Goal: Check status

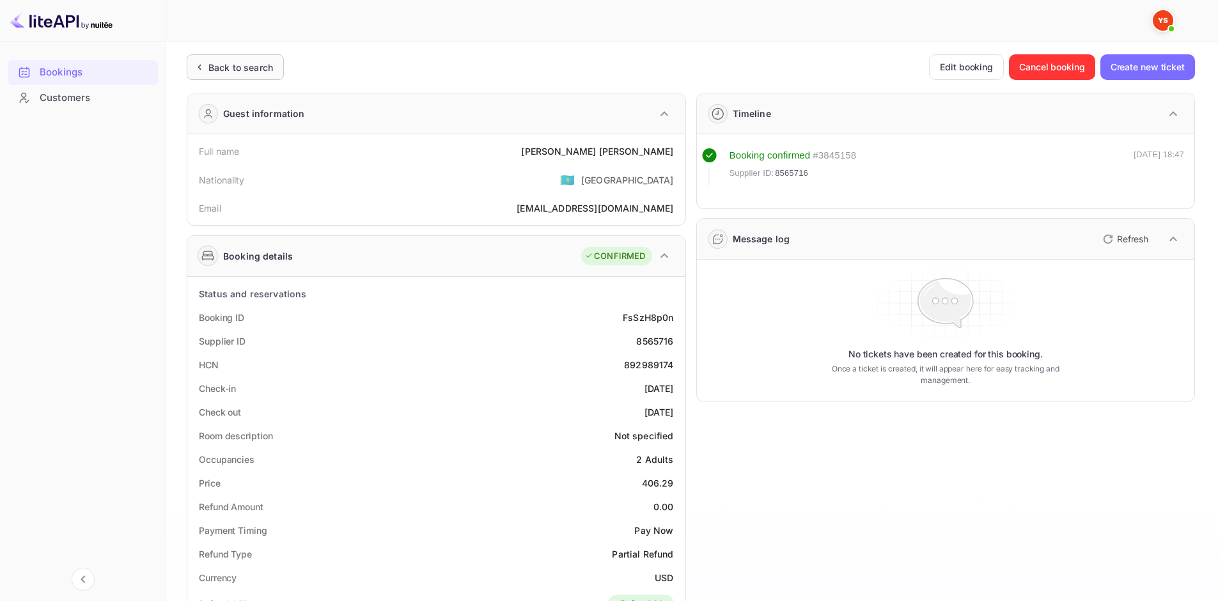
click at [268, 73] on div "Back to search" at bounding box center [241, 67] width 65 height 13
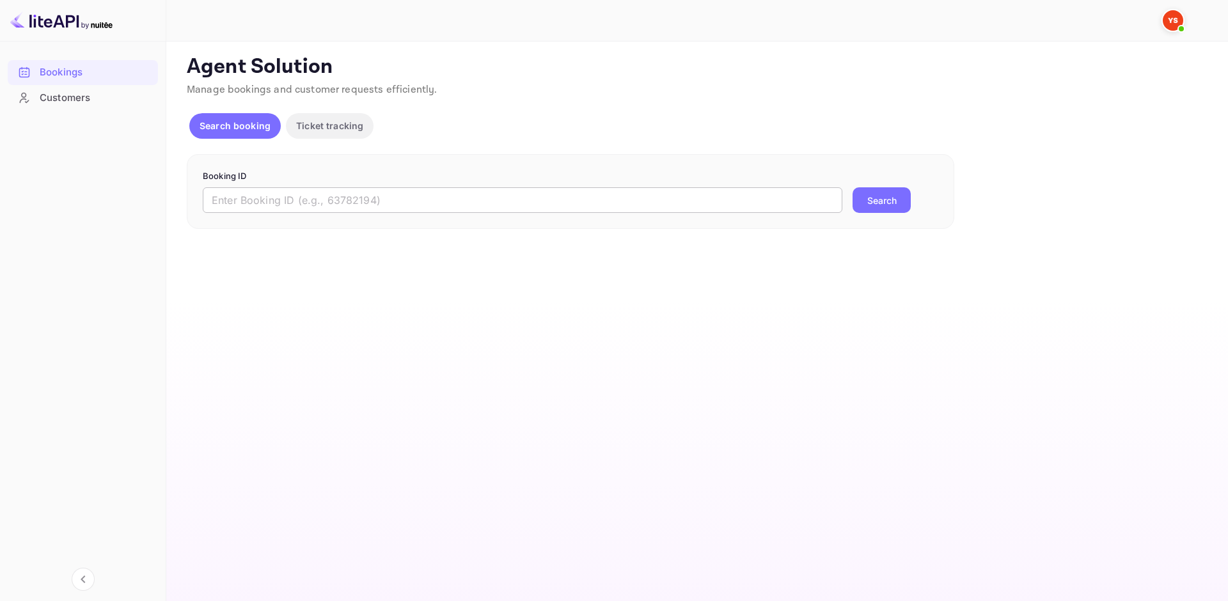
click at [336, 200] on input "text" at bounding box center [523, 200] width 640 height 26
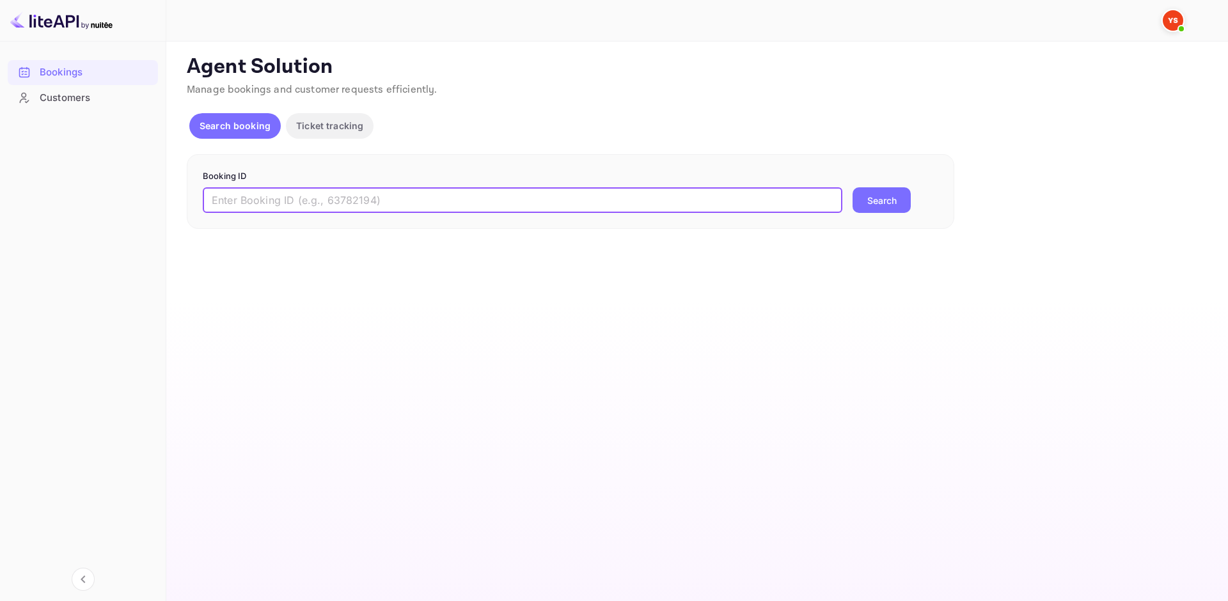
paste input "9226448"
type input "9226448"
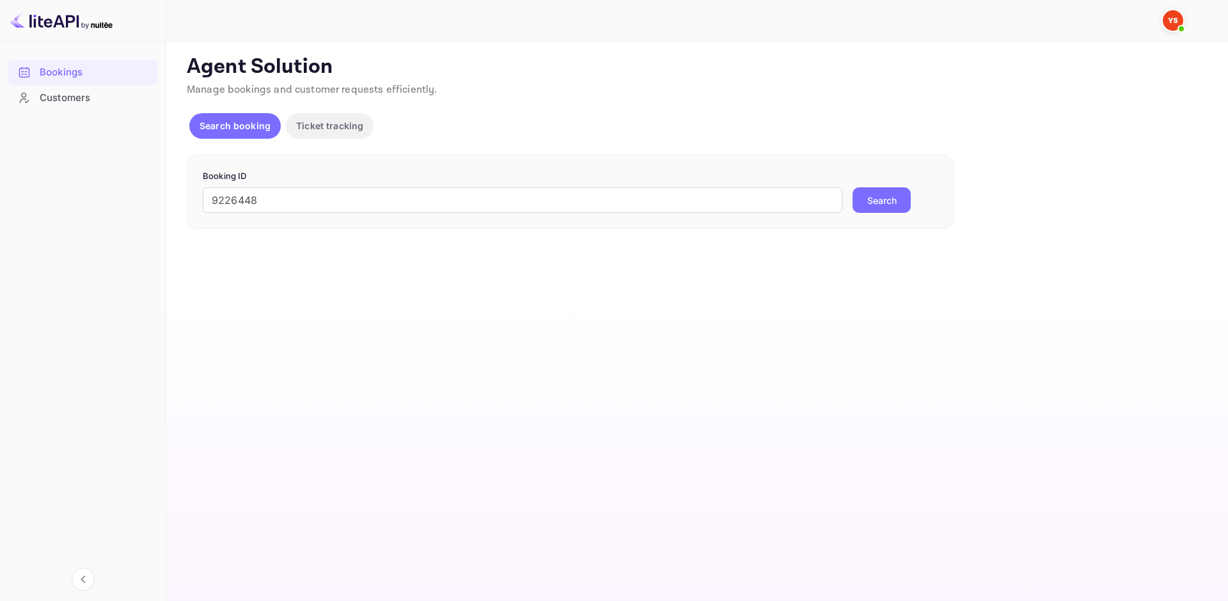
click at [872, 196] on button "Search" at bounding box center [882, 200] width 58 height 26
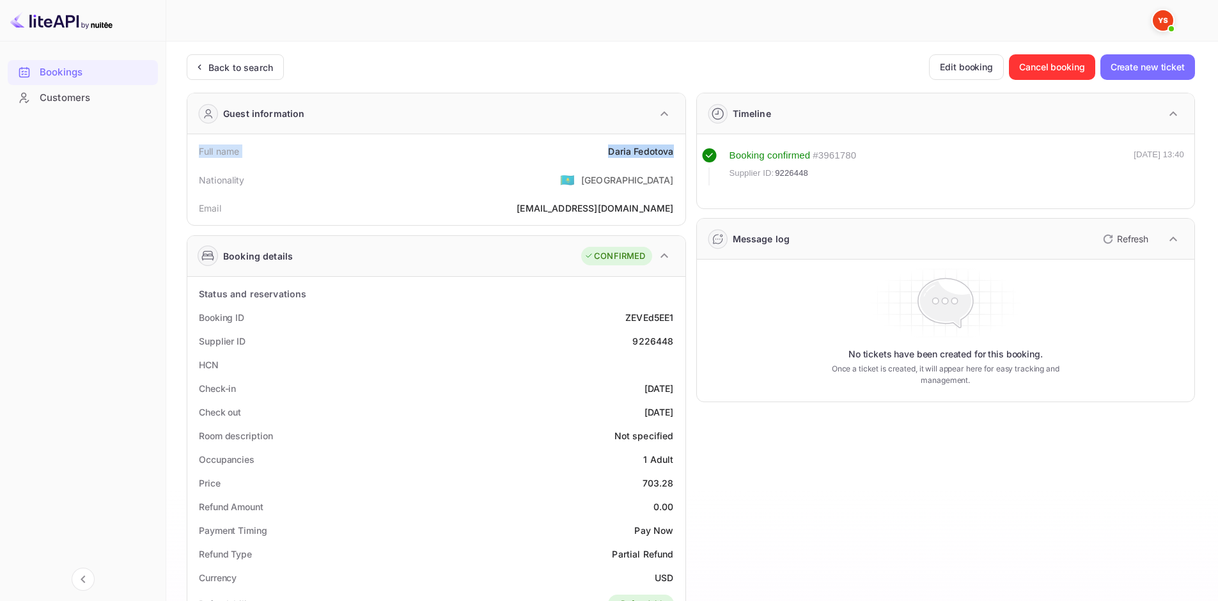
drag, startPoint x: 196, startPoint y: 152, endPoint x: 685, endPoint y: 152, distance: 489.3
click at [685, 152] on div "Full name [PERSON_NAME] Nationality 🇰🇿 [DEMOGRAPHIC_DATA] Email [EMAIL_ADDRESS]…" at bounding box center [436, 179] width 498 height 91
copy div "Full name [PERSON_NAME]"
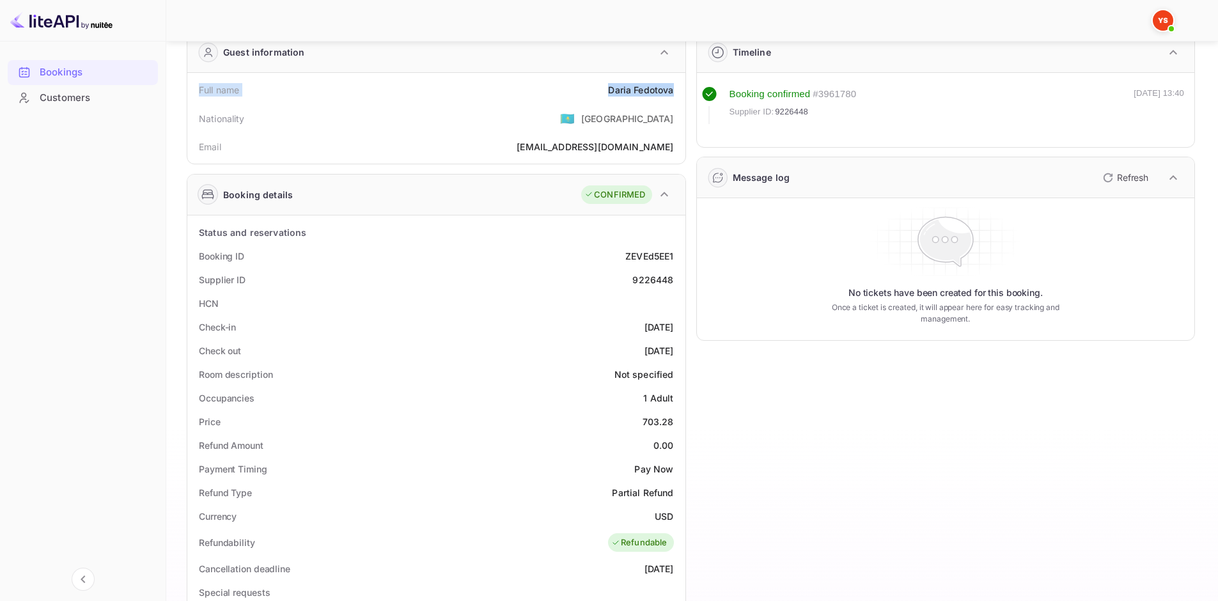
scroll to position [128, 0]
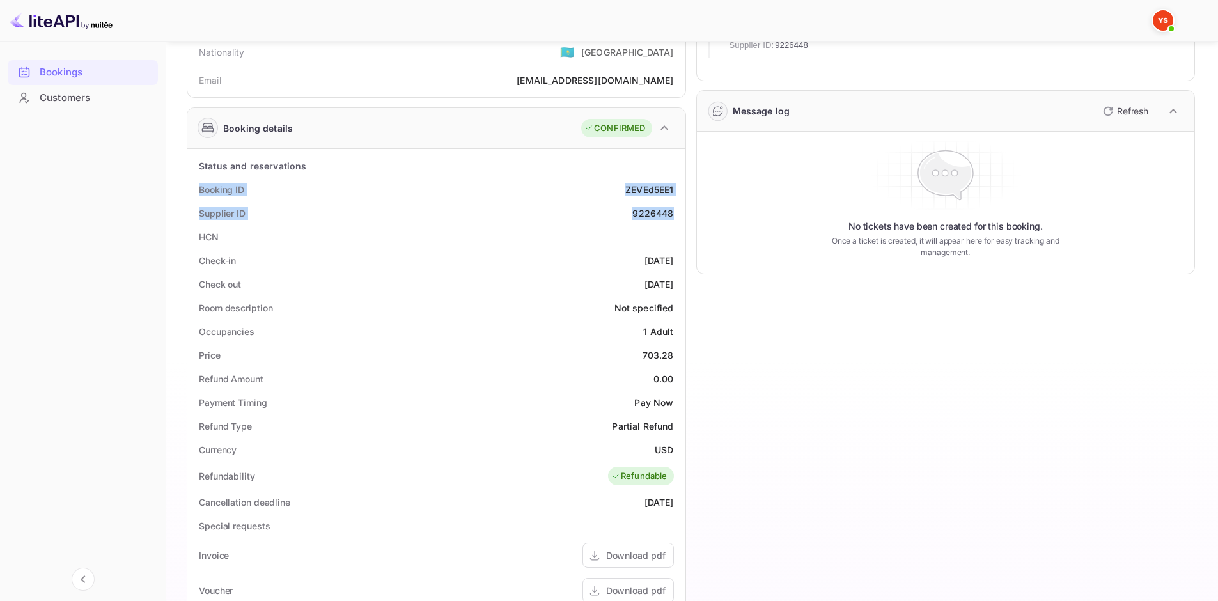
drag, startPoint x: 199, startPoint y: 187, endPoint x: 675, endPoint y: 206, distance: 476.9
click at [675, 206] on div "Status and reservations Booking ID ZEVEd5EE1 Supplier ID 9226448 HCN Check-in […" at bounding box center [437, 501] width 488 height 695
copy div "Booking ID ZEVEd5EE1 Supplier ID 9226448"
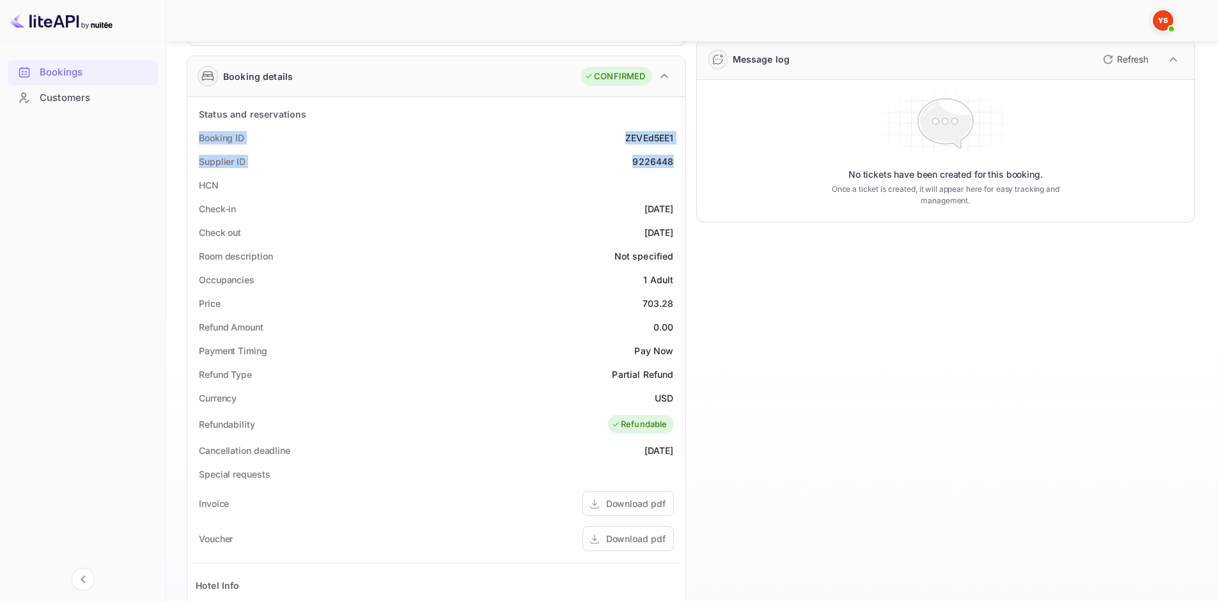
scroll to position [256, 0]
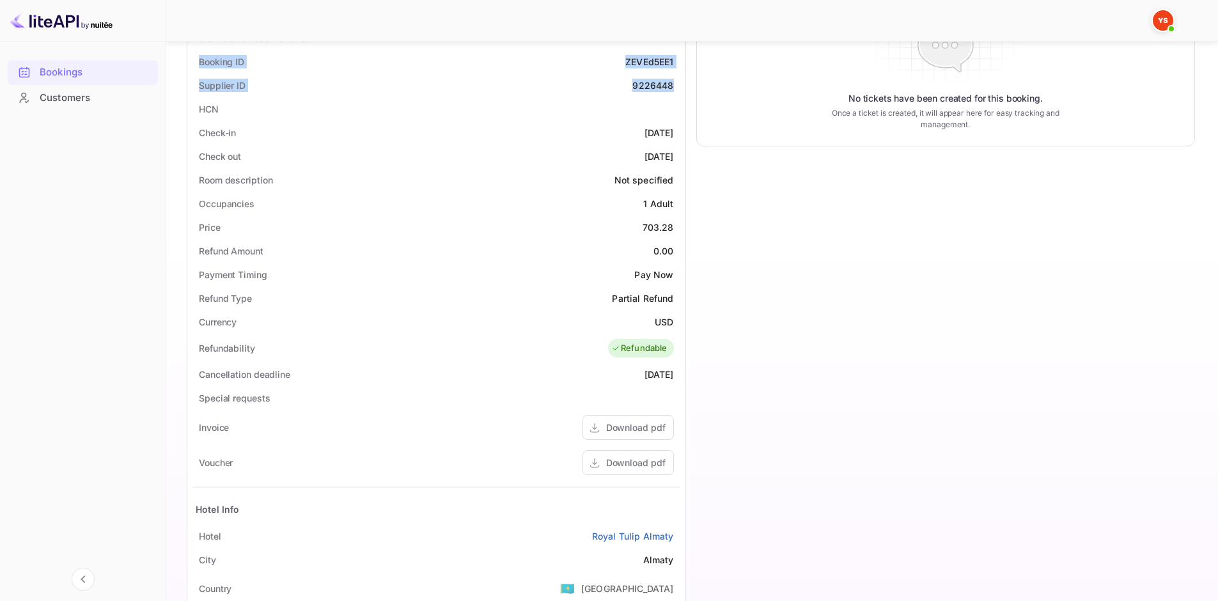
drag, startPoint x: 193, startPoint y: 127, endPoint x: 675, endPoint y: 160, distance: 482.8
click at [675, 160] on div "Status and reservations Booking ID ZEVEd5EE1 Supplier ID 9226448 HCN Check-in […" at bounding box center [437, 373] width 488 height 695
copy div "Check-in [DATE] Check out [DATE]"
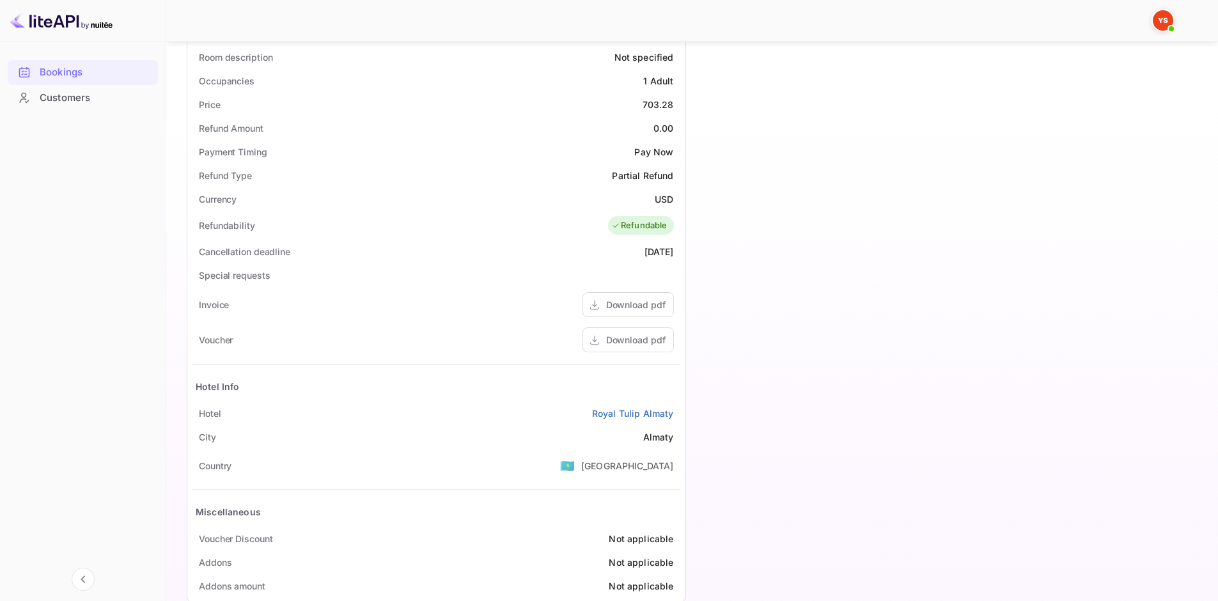
scroll to position [384, 0]
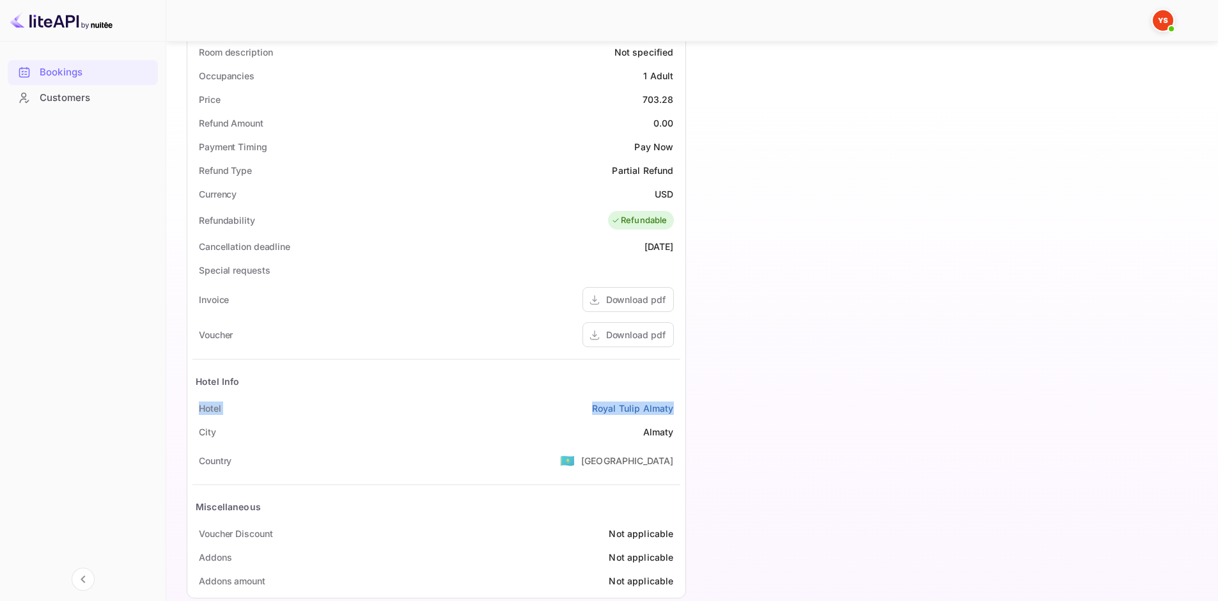
drag, startPoint x: 193, startPoint y: 409, endPoint x: 674, endPoint y: 416, distance: 481.0
click at [674, 416] on div "Hotel Royal Tulip Almaty" at bounding box center [437, 409] width 488 height 24
copy div "Hotel Royal Tulip Almaty"
